Goal: Transaction & Acquisition: Purchase product/service

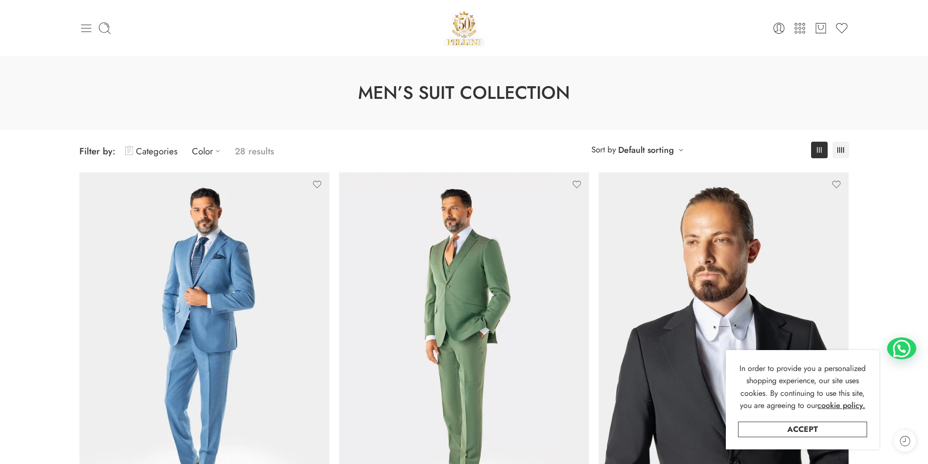
click at [85, 34] on icon at bounding box center [86, 28] width 14 height 14
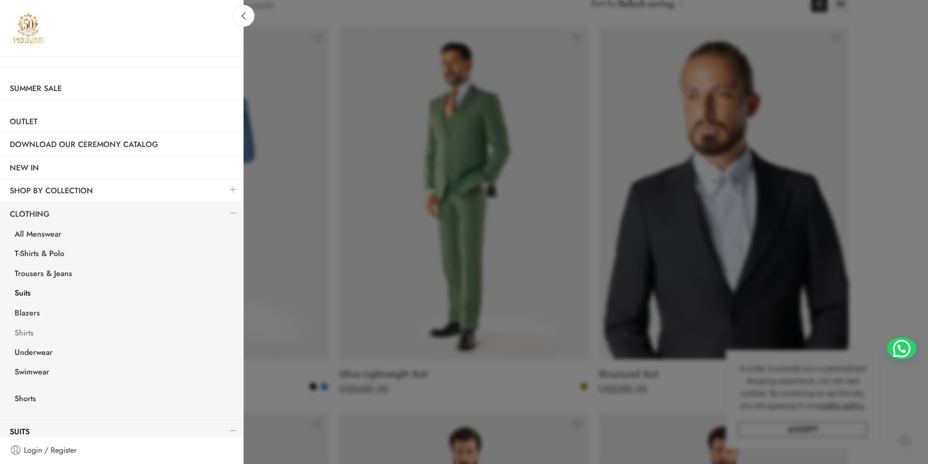
scroll to position [97, 0]
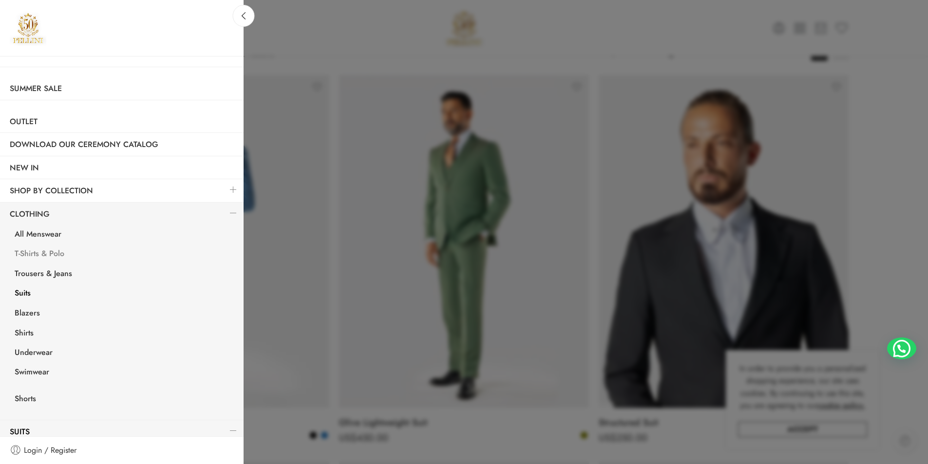
click at [56, 254] on link "T-Shirts & Polo" at bounding box center [124, 255] width 239 height 20
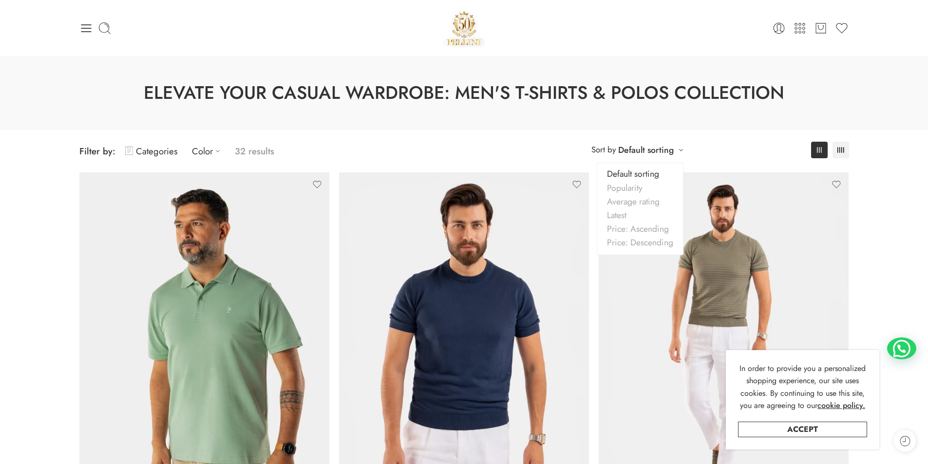
click at [665, 151] on link "Default sorting" at bounding box center [646, 150] width 56 height 14
click at [645, 231] on link "Price: Ascending" at bounding box center [640, 229] width 86 height 14
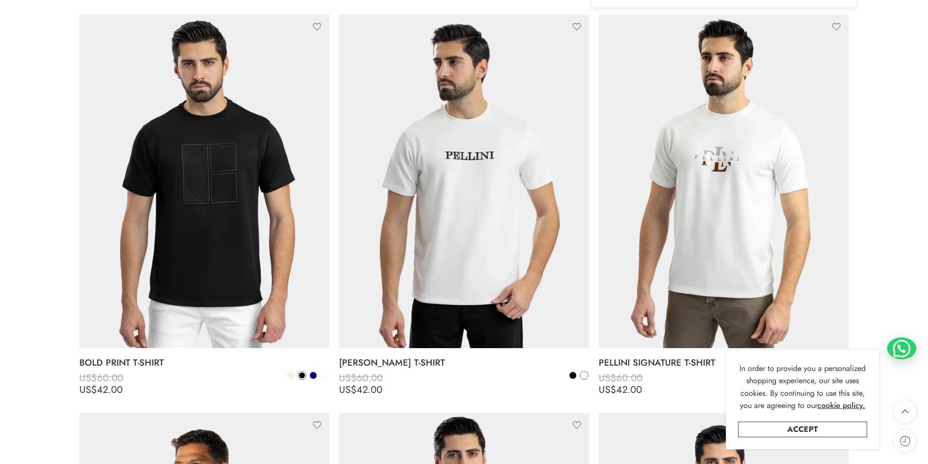
scroll to position [2999, 0]
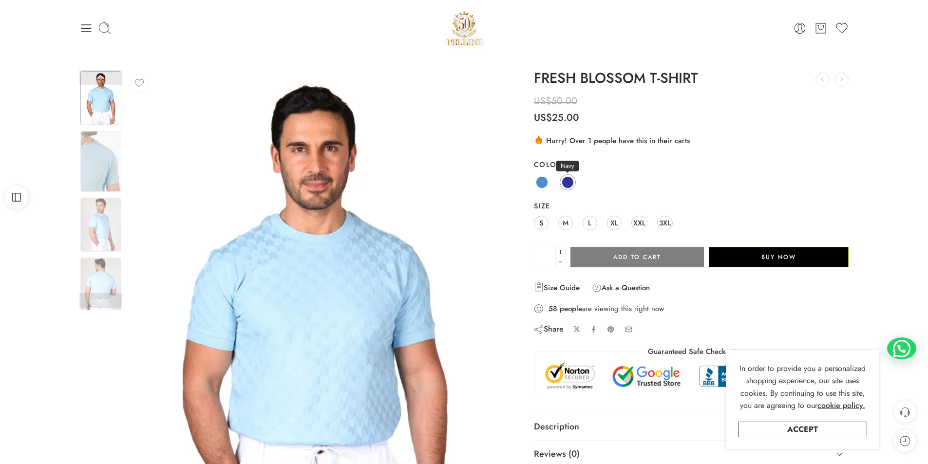
click at [570, 179] on span at bounding box center [568, 182] width 12 height 12
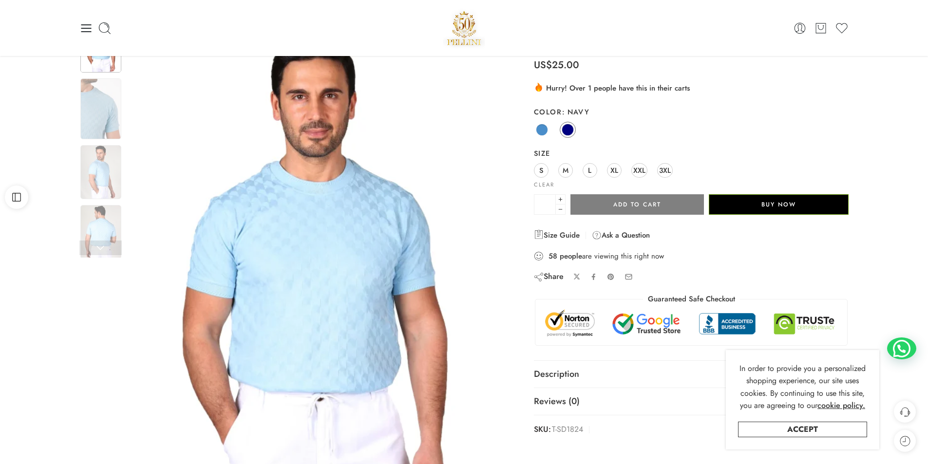
scroll to position [49, 0]
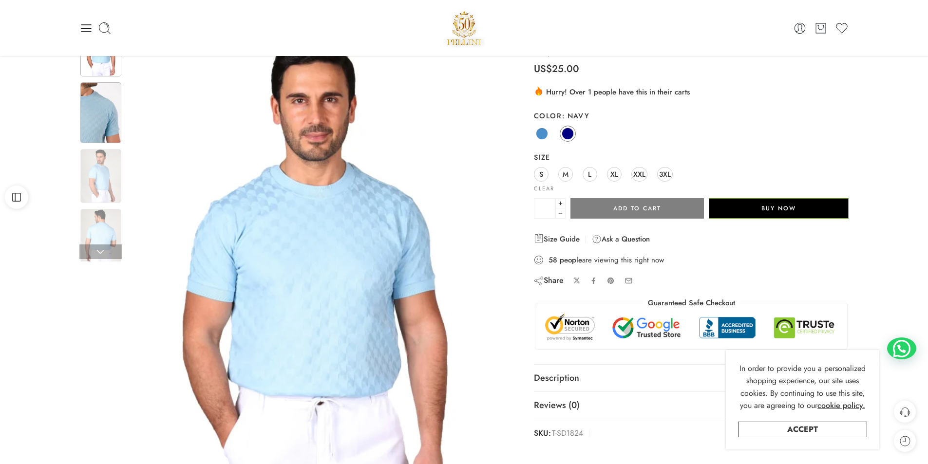
click at [109, 112] on img at bounding box center [100, 112] width 41 height 61
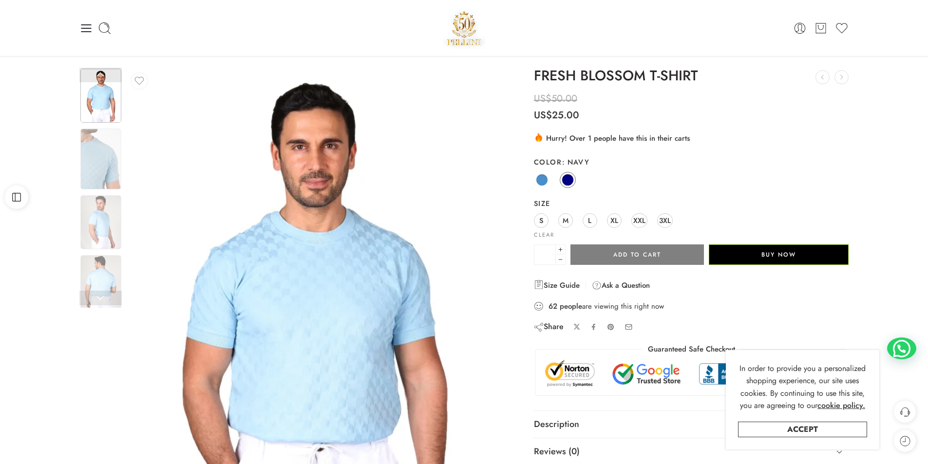
scroll to position [0, 0]
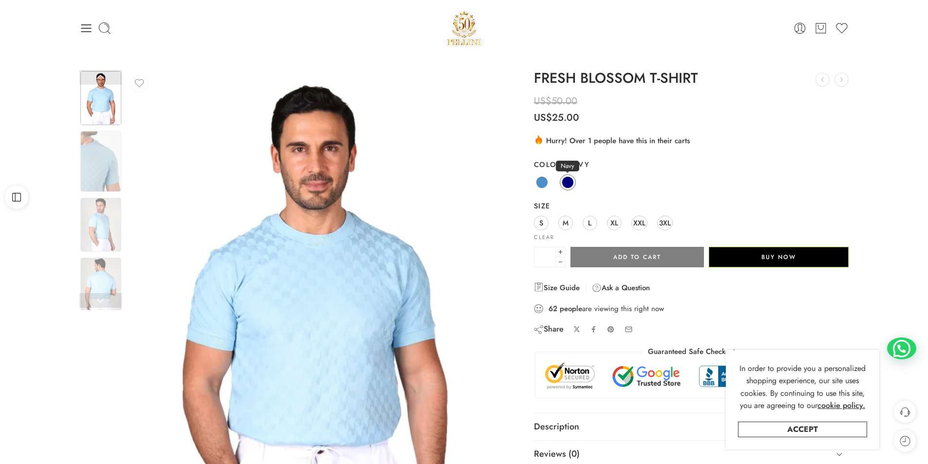
click at [567, 178] on span at bounding box center [568, 182] width 12 height 12
click at [544, 180] on span at bounding box center [542, 182] width 12 height 12
drag, startPoint x: 577, startPoint y: 182, endPoint x: 566, endPoint y: 177, distance: 12.2
click at [571, 178] on div "Blue Navy" at bounding box center [691, 182] width 315 height 19
click at [566, 177] on span at bounding box center [567, 182] width 11 height 11
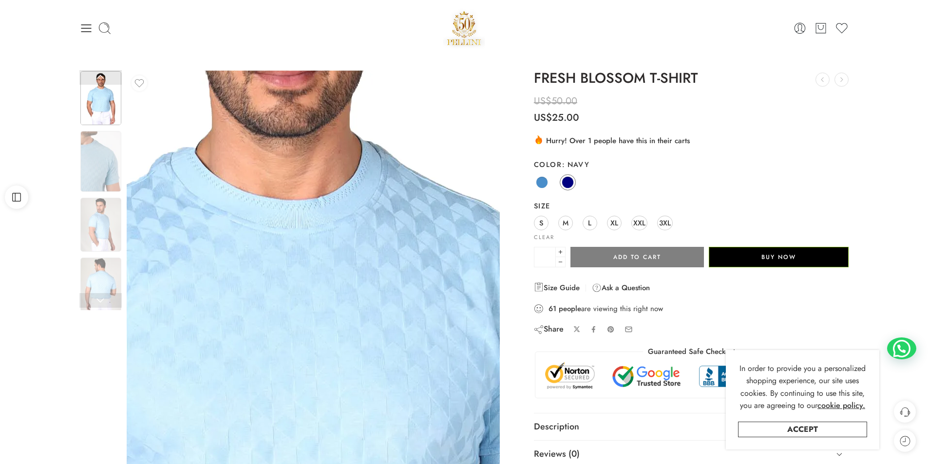
click at [336, 258] on img at bounding box center [279, 412] width 935 height 1247
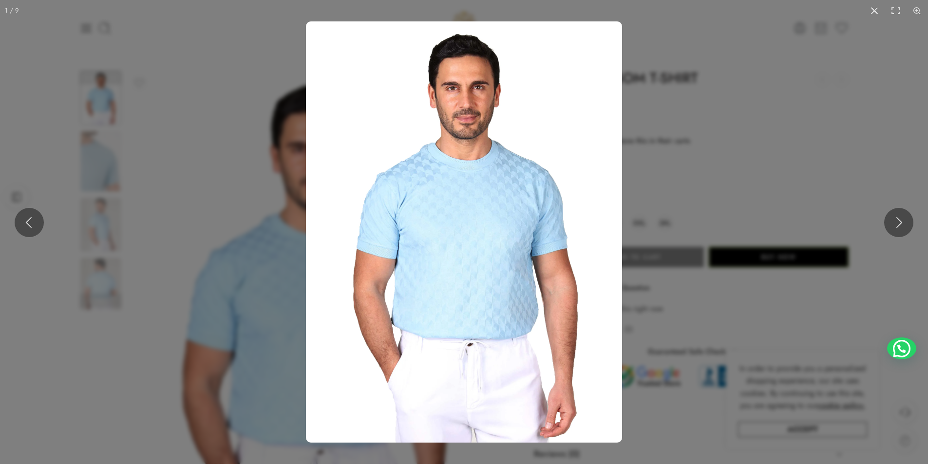
click at [395, 227] on img at bounding box center [464, 231] width 316 height 421
click at [455, 177] on img at bounding box center [464, 231] width 316 height 421
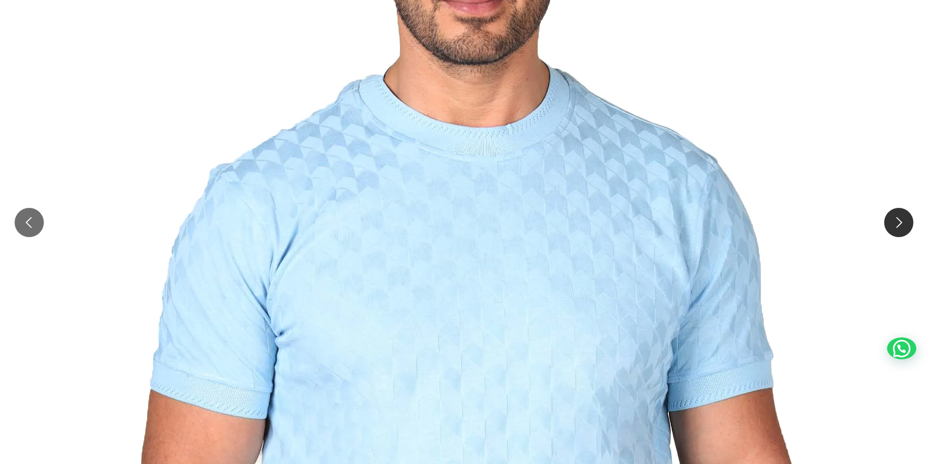
click at [897, 227] on button at bounding box center [898, 222] width 29 height 29
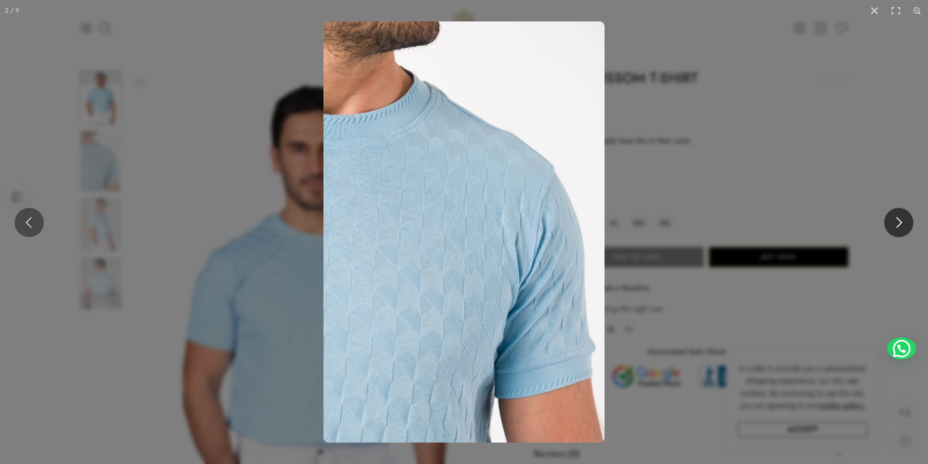
click at [897, 227] on button at bounding box center [898, 222] width 29 height 29
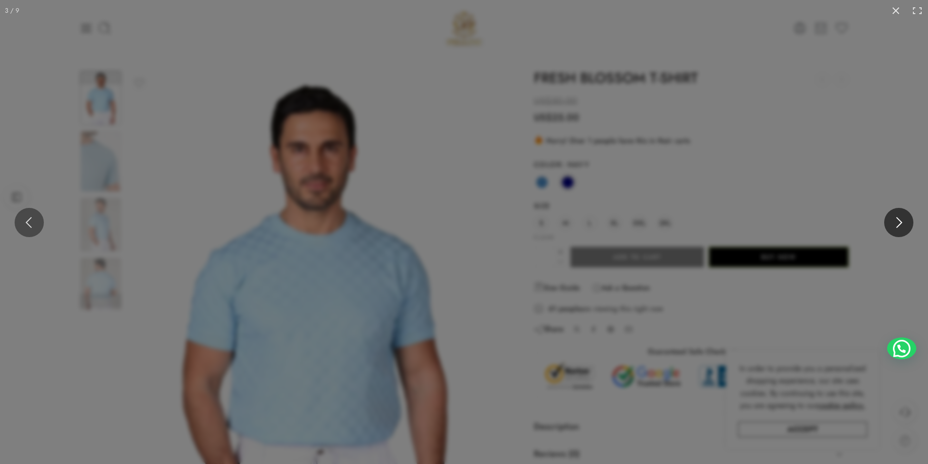
click at [897, 227] on button at bounding box center [898, 222] width 29 height 29
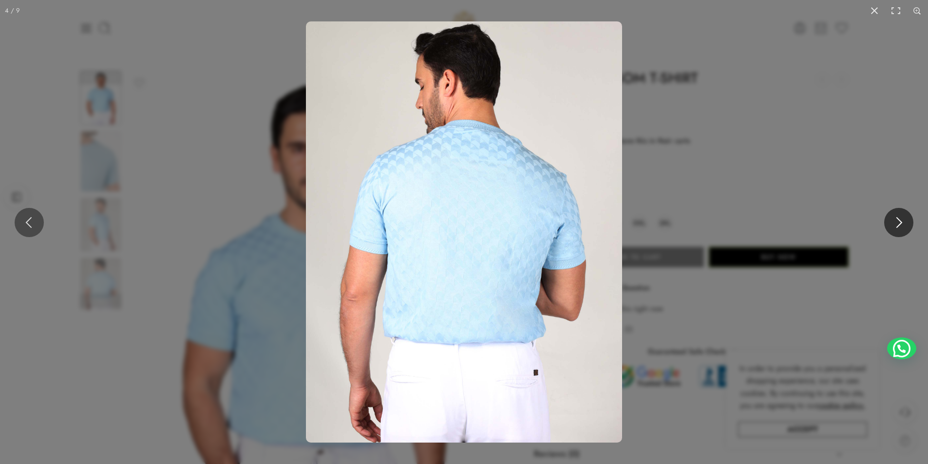
click at [897, 227] on button at bounding box center [898, 222] width 29 height 29
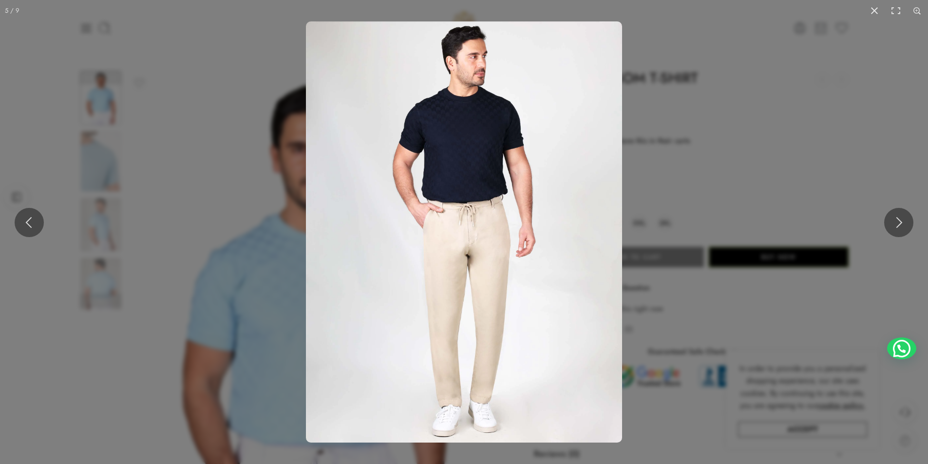
click at [470, 169] on img at bounding box center [464, 231] width 316 height 421
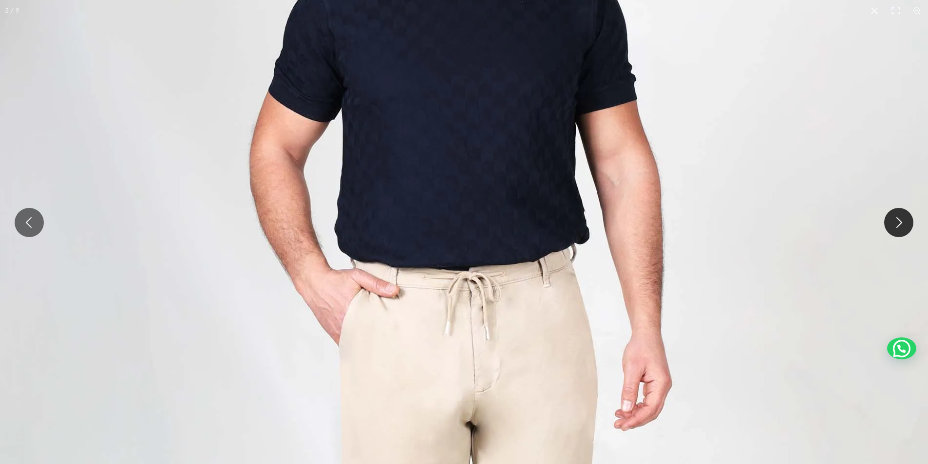
click at [893, 218] on button at bounding box center [898, 222] width 29 height 29
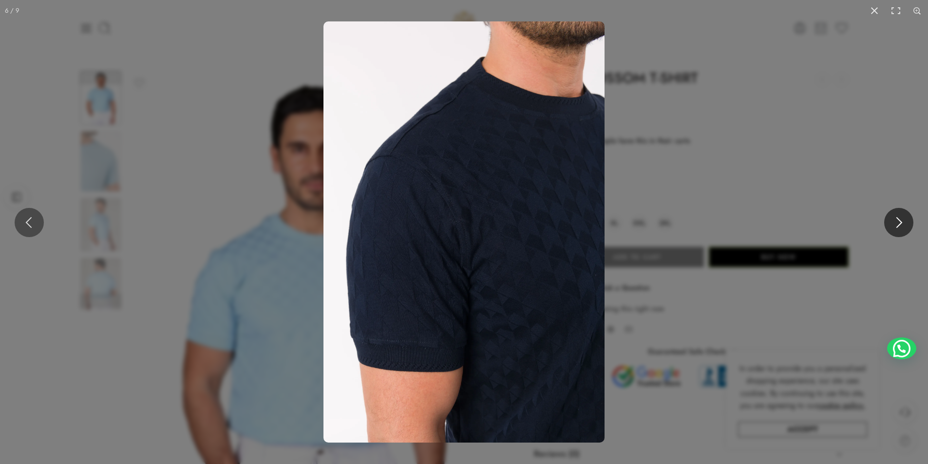
click at [893, 218] on button at bounding box center [898, 222] width 29 height 29
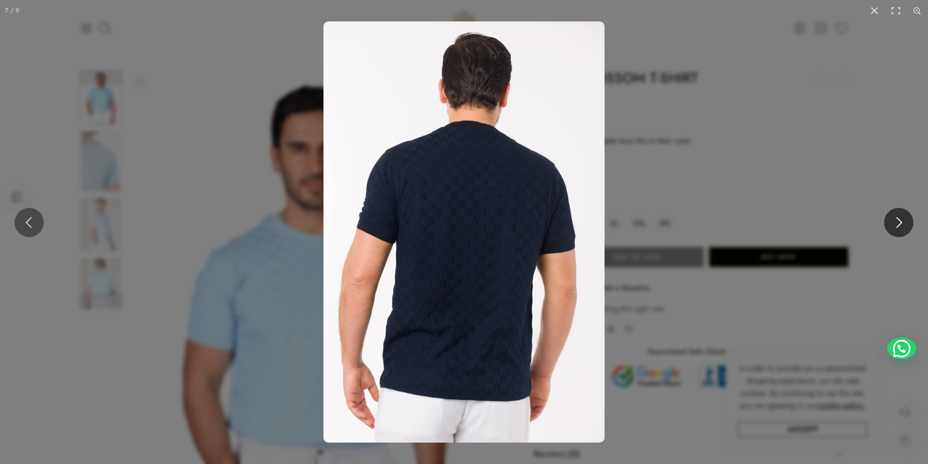
click at [893, 218] on button at bounding box center [898, 222] width 29 height 29
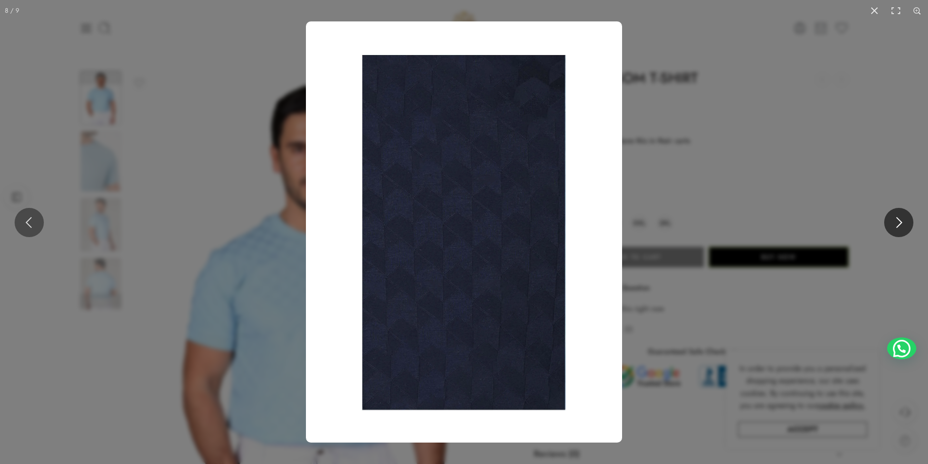
click at [893, 218] on button at bounding box center [898, 222] width 29 height 29
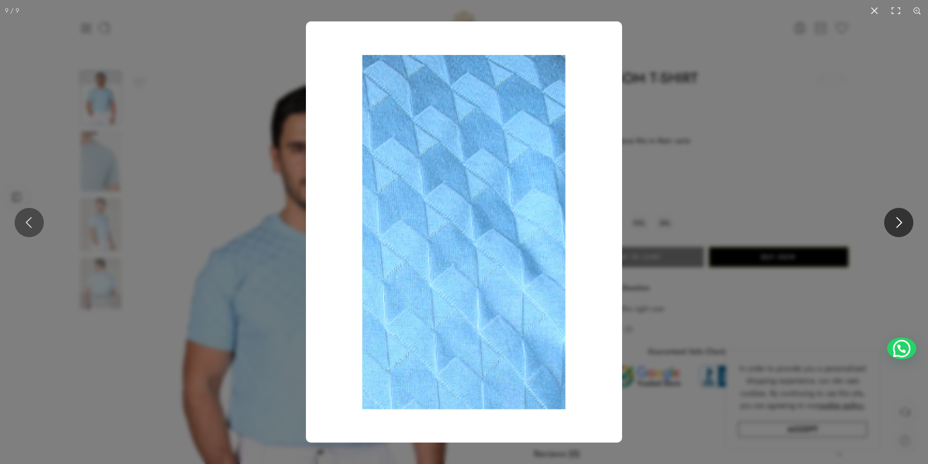
click at [893, 218] on button at bounding box center [898, 222] width 29 height 29
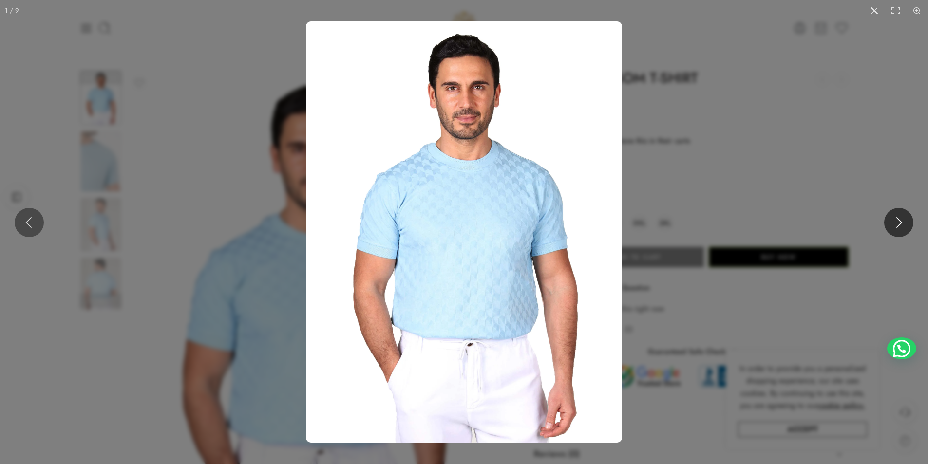
click at [893, 218] on button at bounding box center [898, 222] width 29 height 29
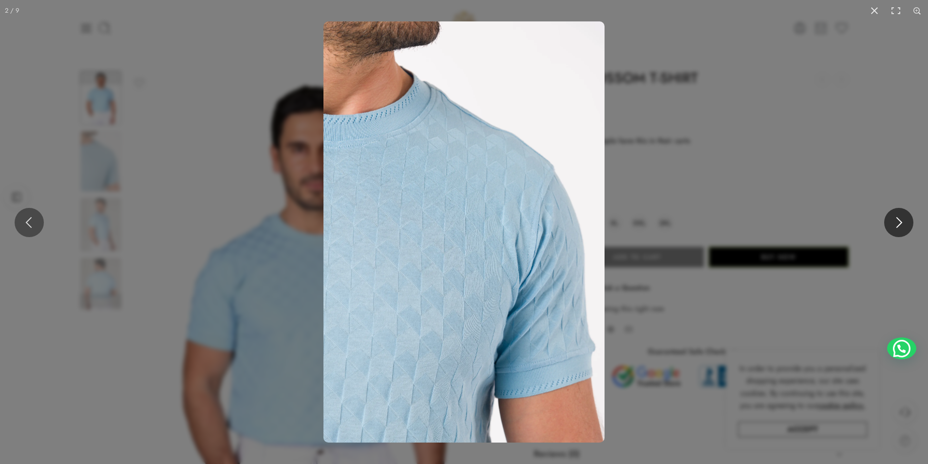
click at [893, 218] on button at bounding box center [898, 222] width 29 height 29
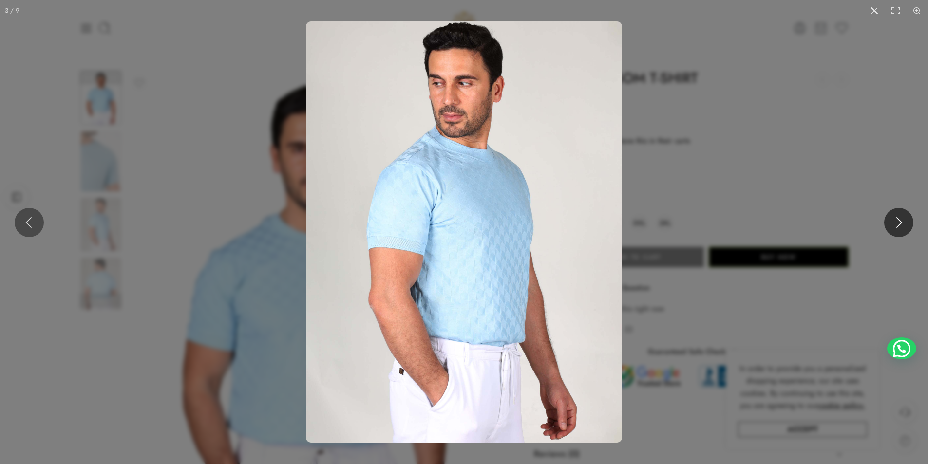
click at [893, 218] on button at bounding box center [898, 222] width 29 height 29
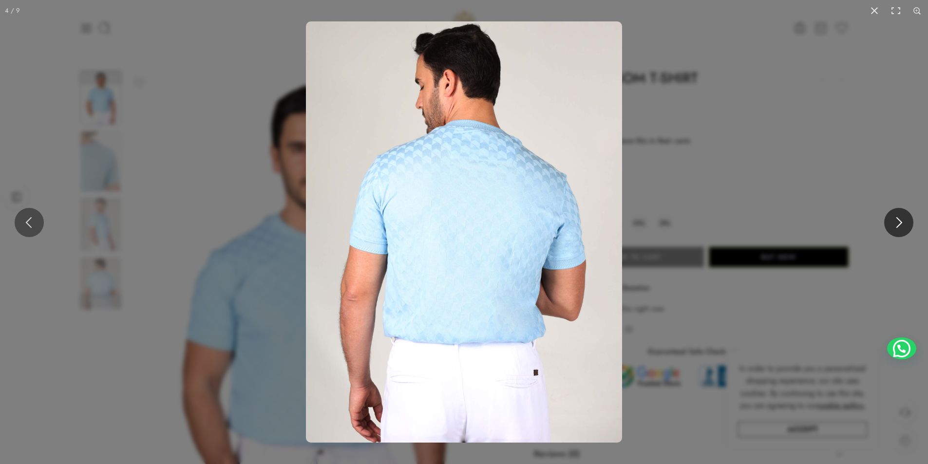
click at [893, 218] on button at bounding box center [898, 222] width 29 height 29
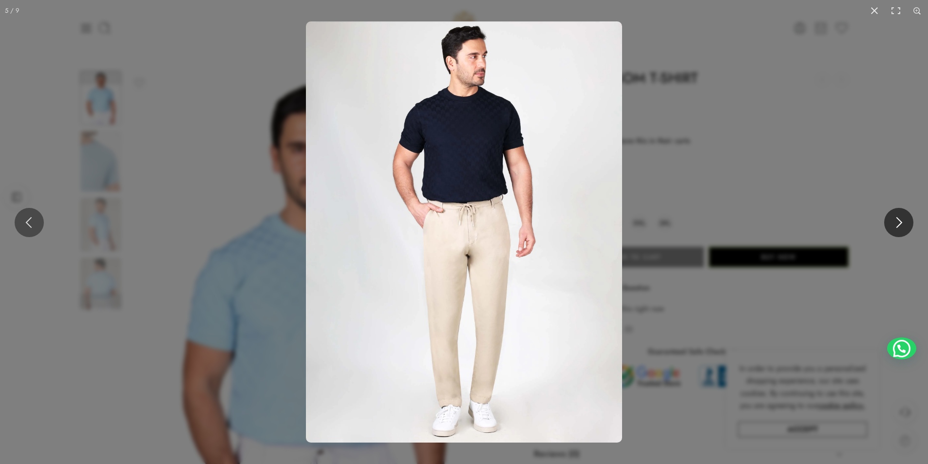
click at [893, 218] on button at bounding box center [898, 222] width 29 height 29
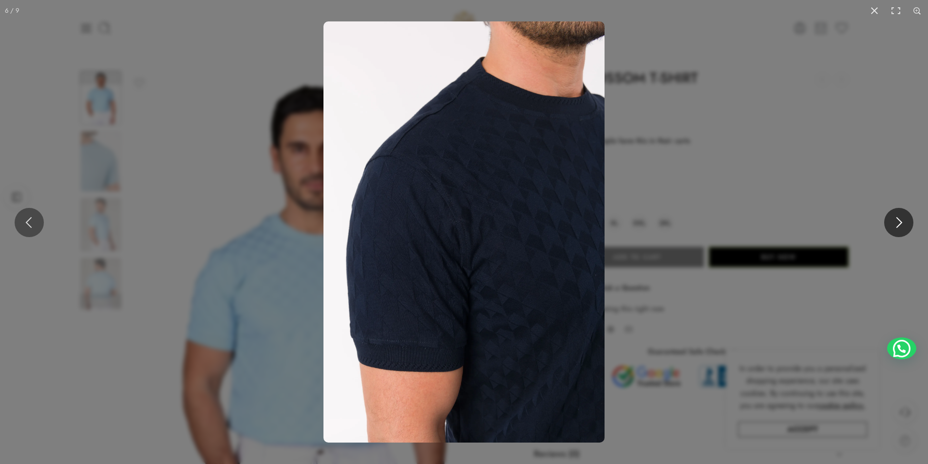
click at [893, 218] on button at bounding box center [898, 222] width 29 height 29
